Goal: Information Seeking & Learning: Learn about a topic

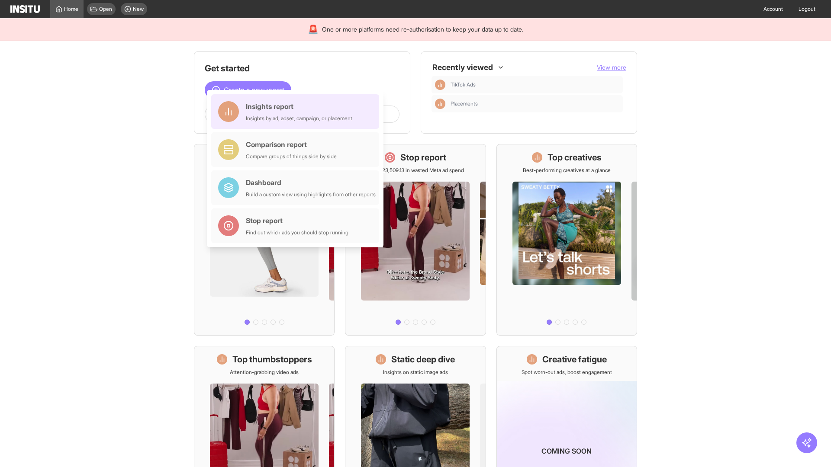
click at [297, 112] on div "Insights report Insights by ad, adset, campaign, or placement" at bounding box center [299, 111] width 106 height 21
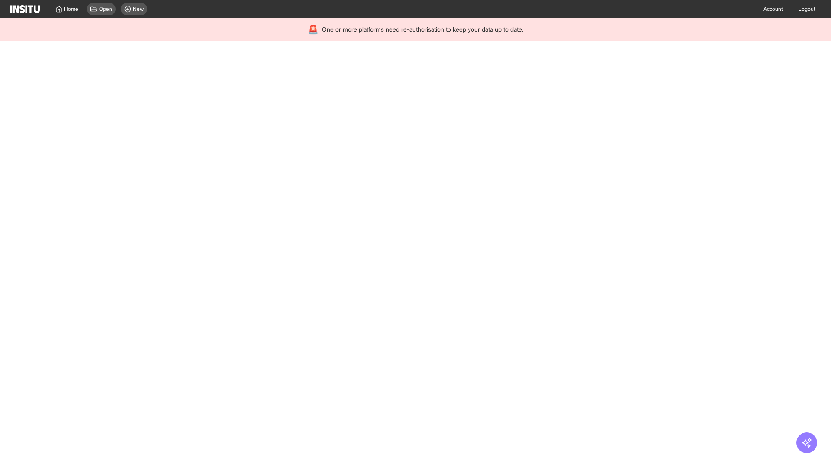
select select "**"
